Goal: Information Seeking & Learning: Learn about a topic

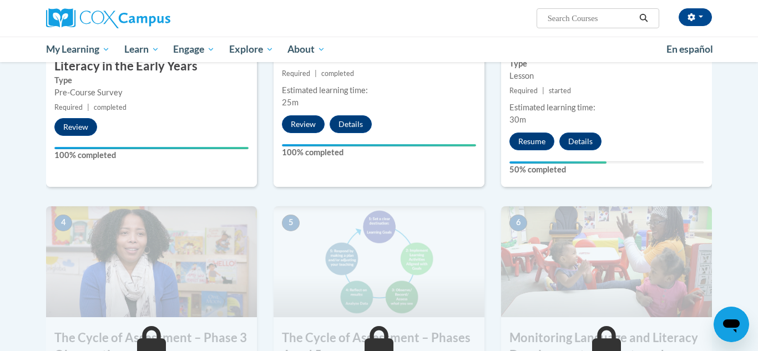
scroll to position [426, 0]
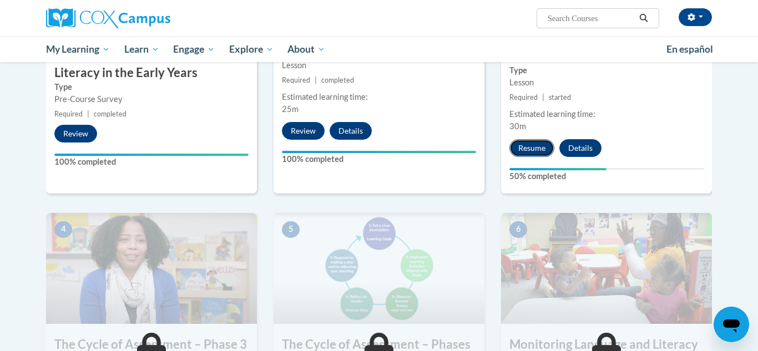
click at [538, 148] on button "Resume" at bounding box center [531, 148] width 45 height 18
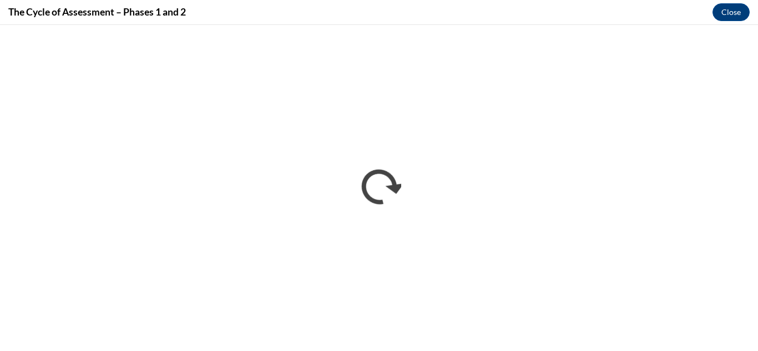
scroll to position [0, 0]
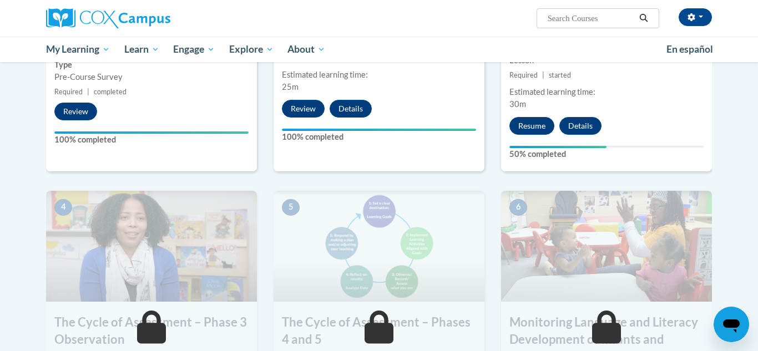
scroll to position [460, 0]
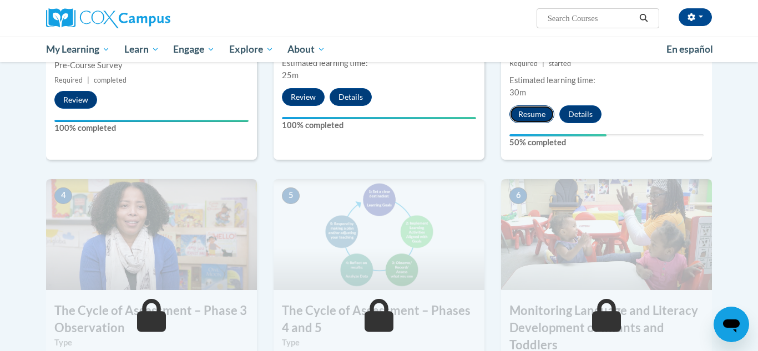
click at [538, 114] on button "Resume" at bounding box center [531, 114] width 45 height 18
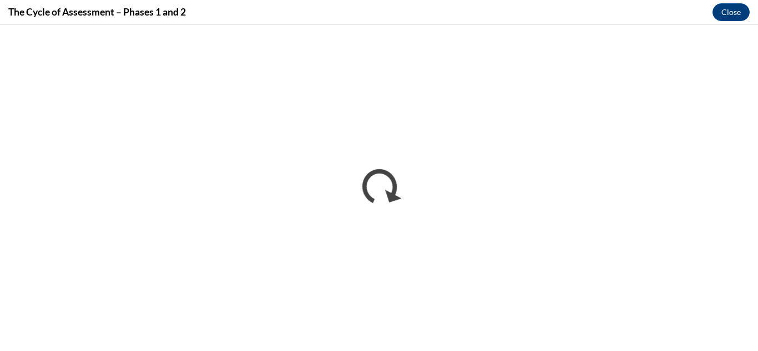
scroll to position [0, 0]
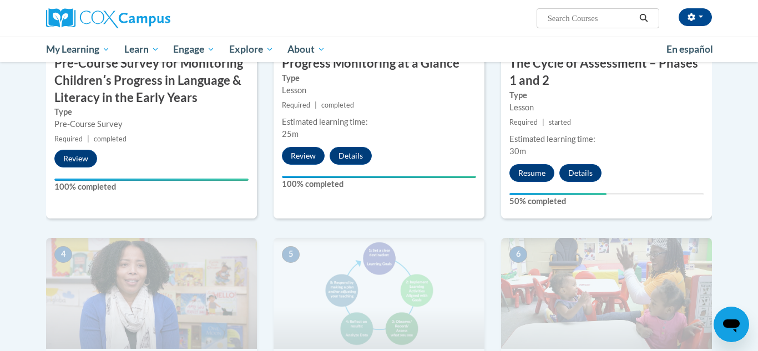
scroll to position [508, 0]
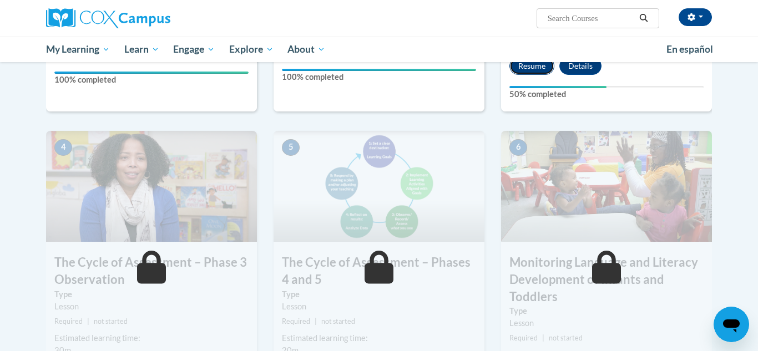
click at [523, 68] on button "Resume" at bounding box center [531, 66] width 45 height 18
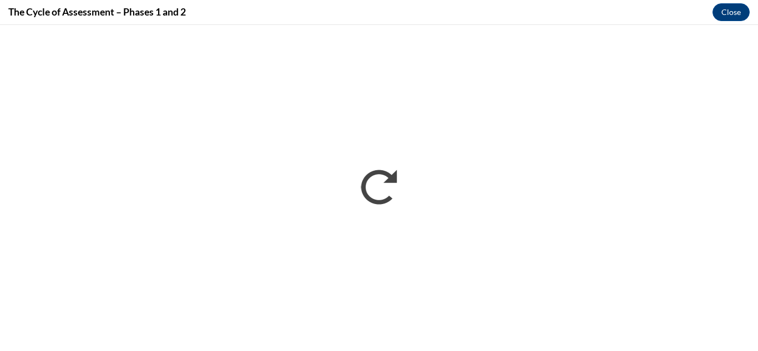
scroll to position [0, 0]
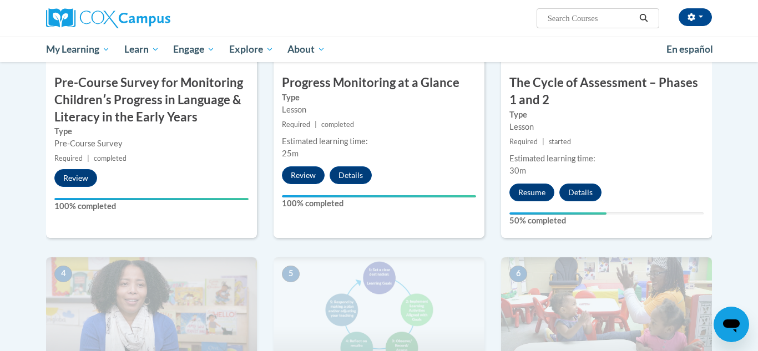
scroll to position [376, 0]
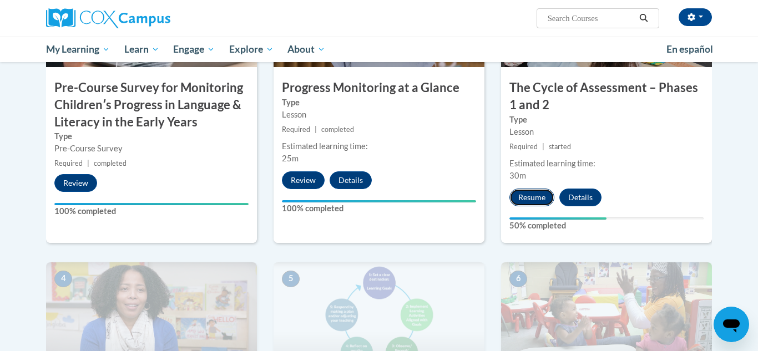
click at [533, 190] on button "Resume" at bounding box center [531, 198] width 45 height 18
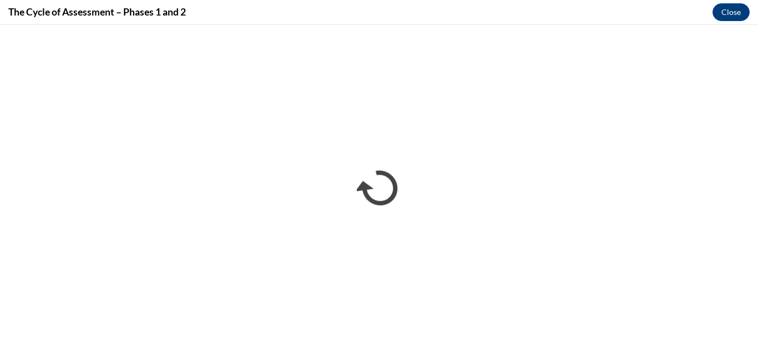
scroll to position [0, 0]
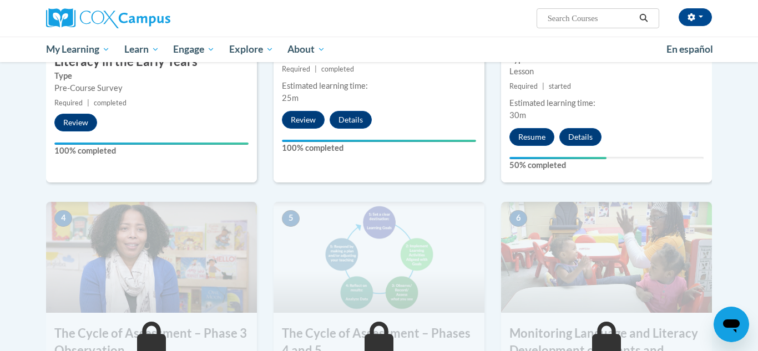
scroll to position [442, 0]
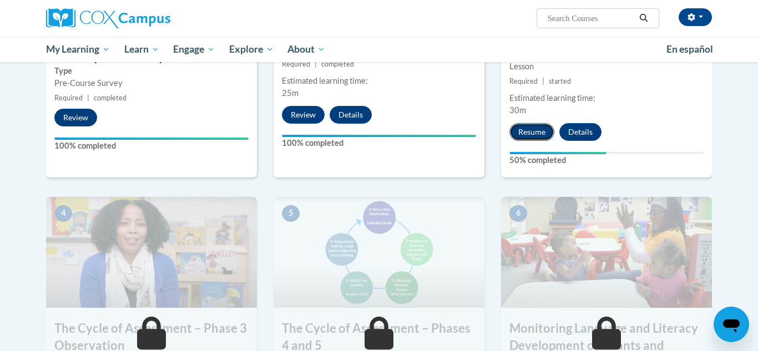
click at [544, 133] on button "Resume" at bounding box center [531, 132] width 45 height 18
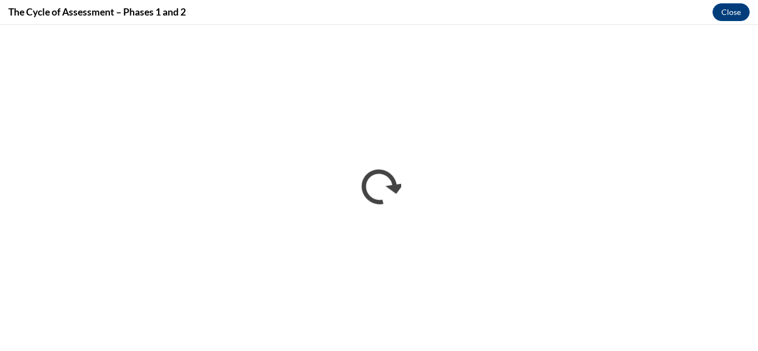
scroll to position [0, 0]
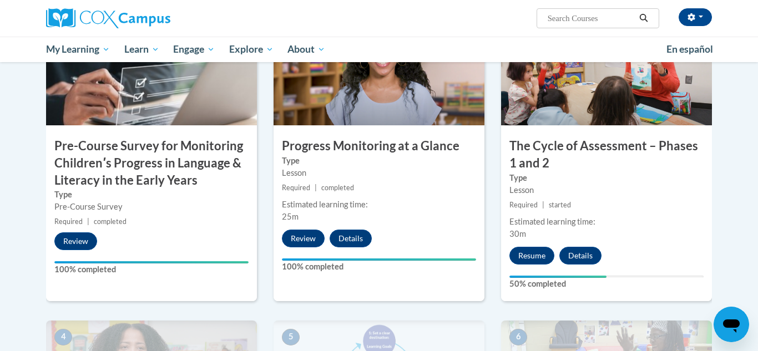
scroll to position [329, 0]
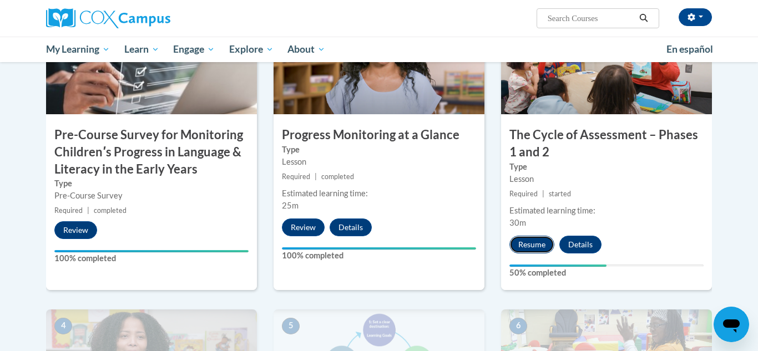
click at [527, 238] on button "Resume" at bounding box center [531, 245] width 45 height 18
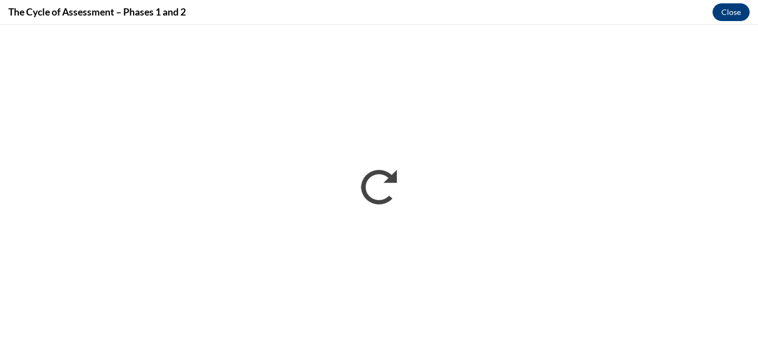
scroll to position [0, 0]
